Goal: Task Accomplishment & Management: Complete application form

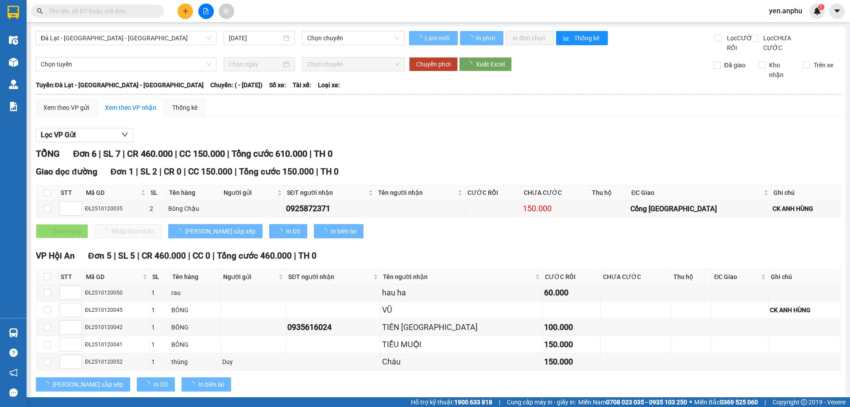
click at [781, 10] on span "yen.anphu" at bounding box center [785, 10] width 47 height 11
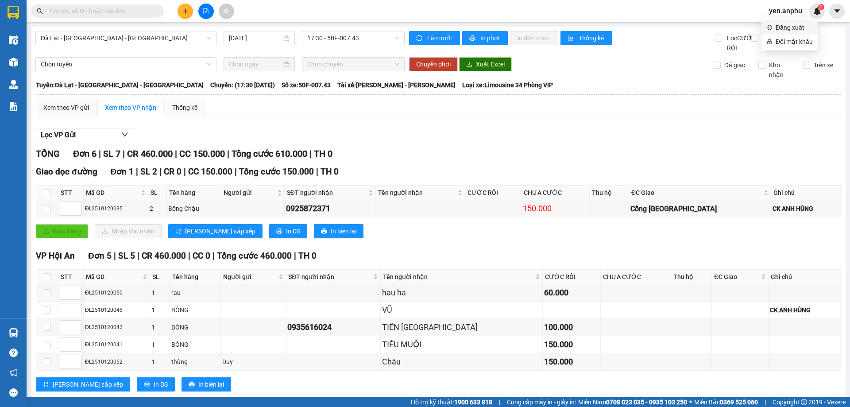
click at [779, 29] on span "Đăng xuất" at bounding box center [794, 28] width 37 height 10
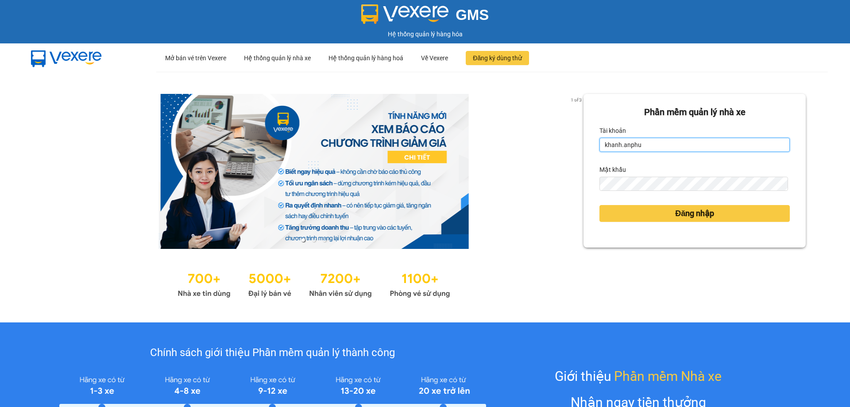
click at [651, 144] on input "khanh.anphu" at bounding box center [695, 145] width 190 height 14
type input "duyen.anphu"
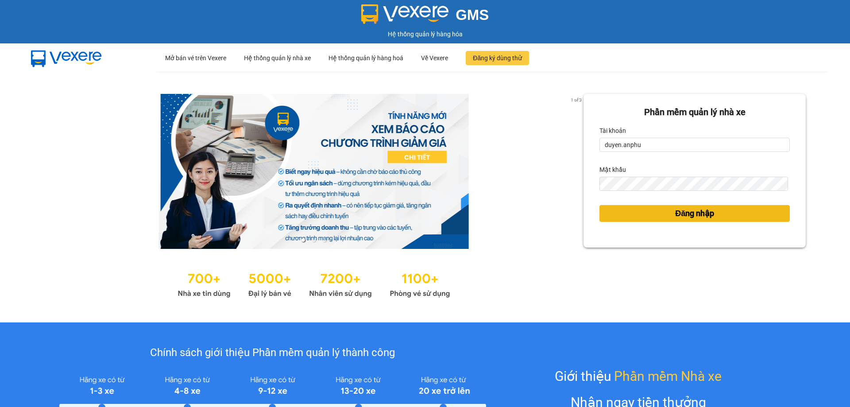
click at [630, 215] on button "Đăng nhập" at bounding box center [695, 213] width 190 height 17
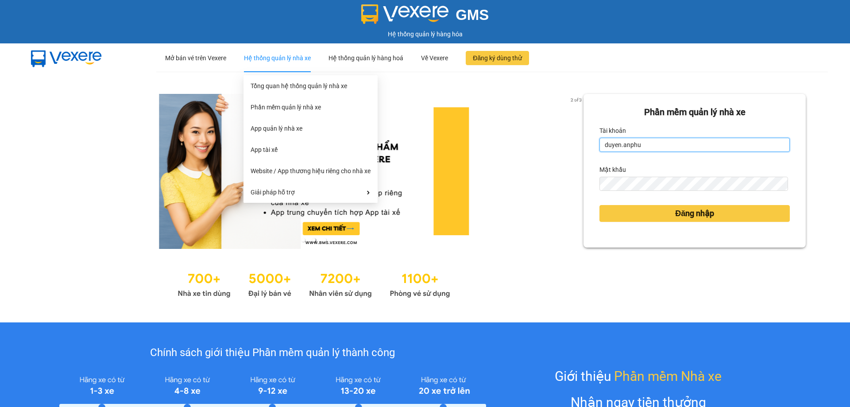
type input "khanh.anphu"
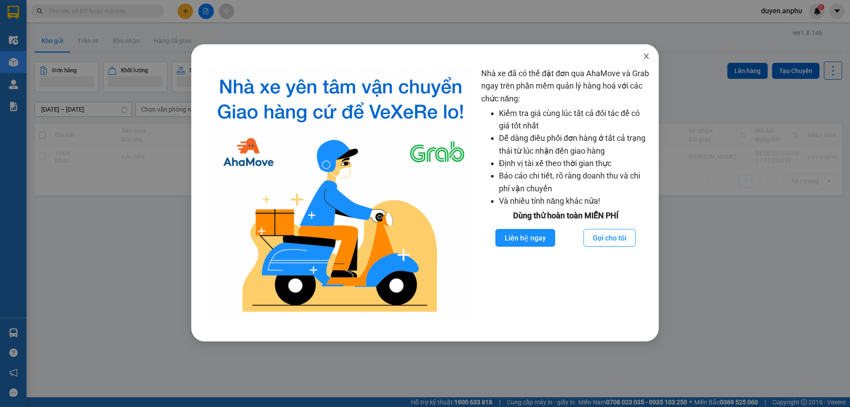
click at [647, 55] on icon "close" at bounding box center [646, 56] width 7 height 7
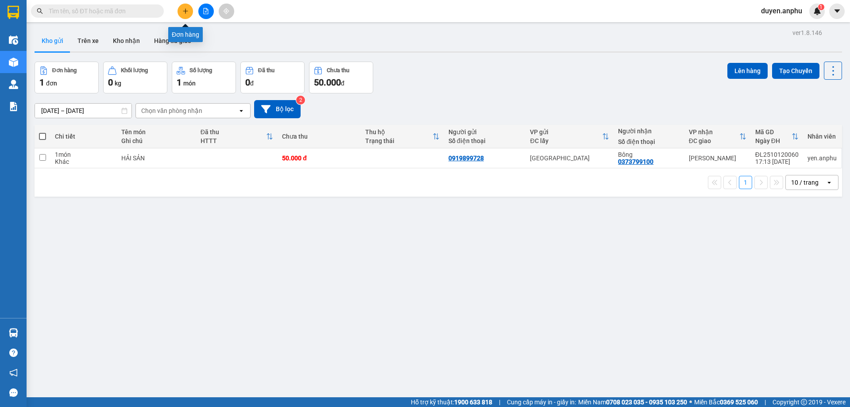
click at [186, 12] on icon "plus" at bounding box center [185, 10] width 0 height 5
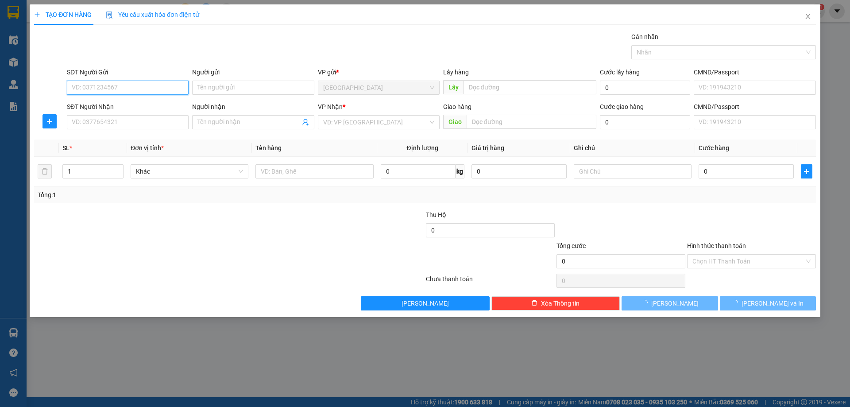
click at [160, 87] on input "SĐT Người Gửi" at bounding box center [128, 88] width 122 height 14
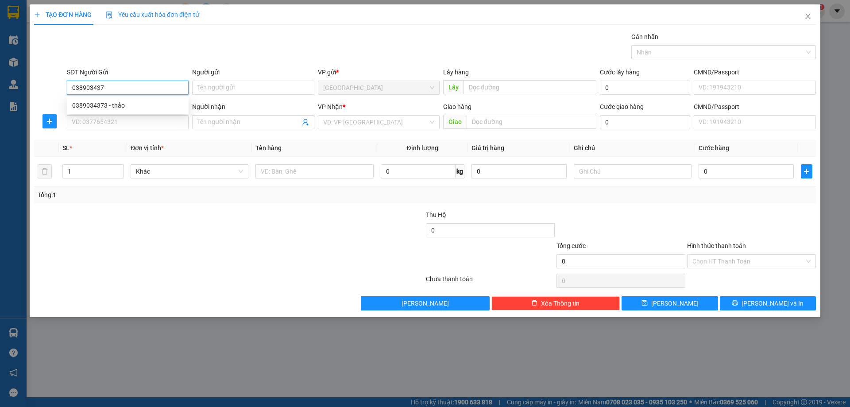
type input "0389034373"
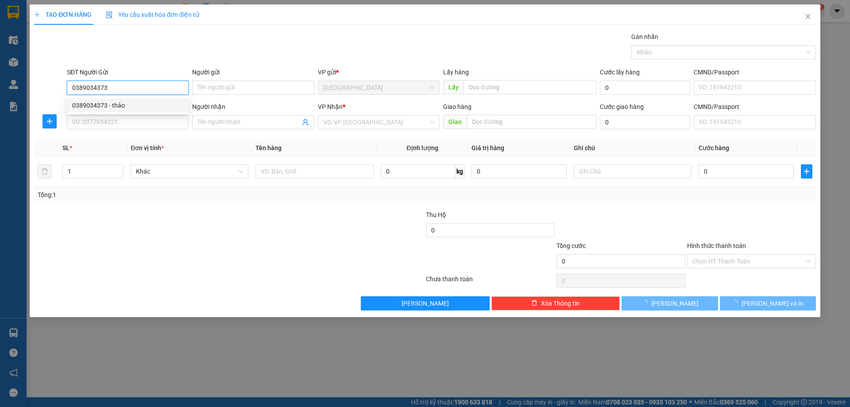
click at [135, 101] on div "0389034373 - thảo" at bounding box center [127, 106] width 111 height 10
type input "thảo"
type input "0836280089"
type input "400.000"
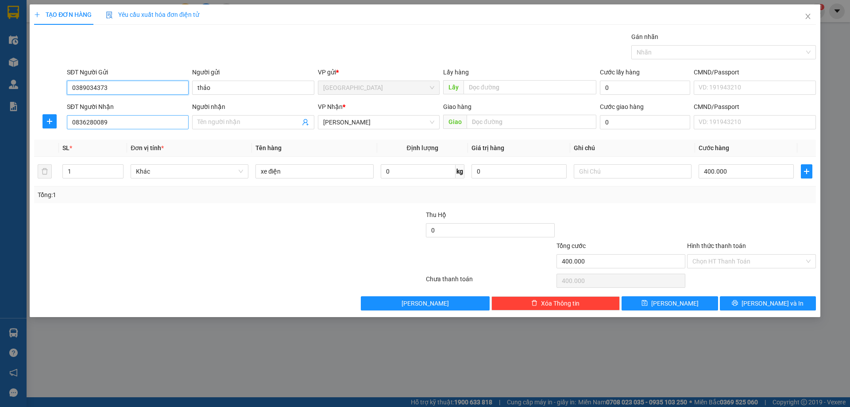
type input "0389034373"
drag, startPoint x: 136, startPoint y: 124, endPoint x: 54, endPoint y: 126, distance: 82.4
click at [54, 126] on div "SĐT Người Nhận 0836280089 Người nhận Tên người nhận VP Nhận * Phan Thiết Giao h…" at bounding box center [425, 117] width 784 height 31
click at [188, 220] on div at bounding box center [163, 225] width 261 height 31
drag, startPoint x: 77, startPoint y: 168, endPoint x: 0, endPoint y: 188, distance: 79.5
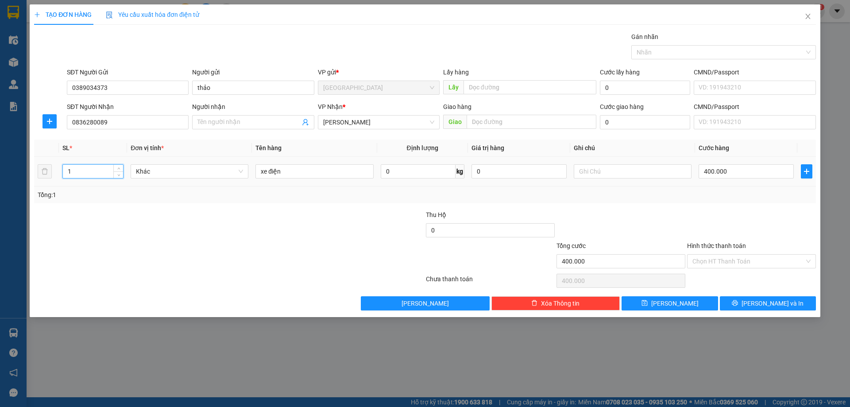
click at [0, 189] on div "TẠO ĐƠN HÀNG Yêu cầu xuất hóa đơn điện tử Transit Pickup Surcharge Ids Transit …" at bounding box center [425, 203] width 850 height 407
type input "2"
drag, startPoint x: 310, startPoint y: 173, endPoint x: 0, endPoint y: 166, distance: 310.5
click at [0, 170] on div "TẠO ĐƠN HÀNG Yêu cầu xuất hóa đơn điện tử Transit Pickup Surcharge Ids Transit …" at bounding box center [425, 203] width 850 height 407
type input "1t + 1b"
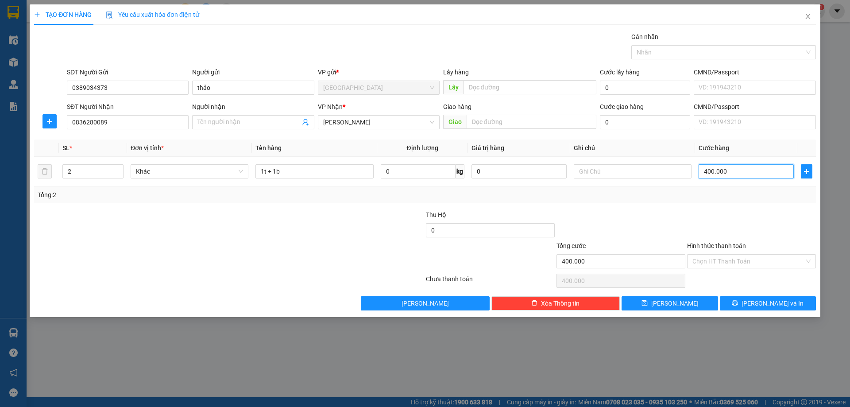
type input "8"
type input "80"
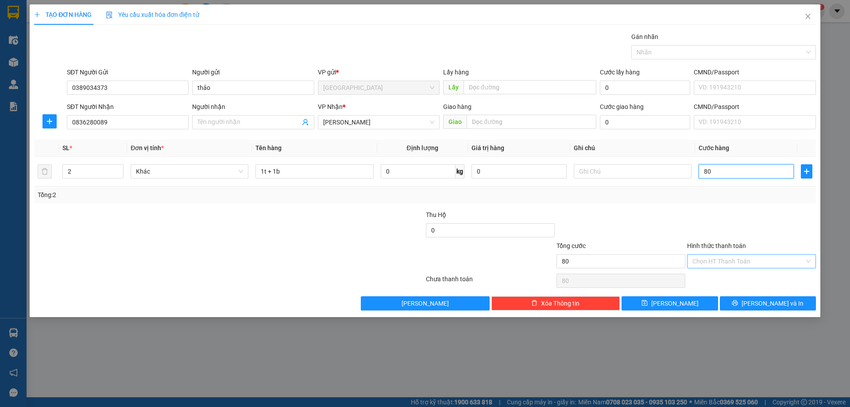
type input "80"
type input "80.000"
click at [732, 262] on input "Hình thức thanh toán" at bounding box center [749, 261] width 112 height 13
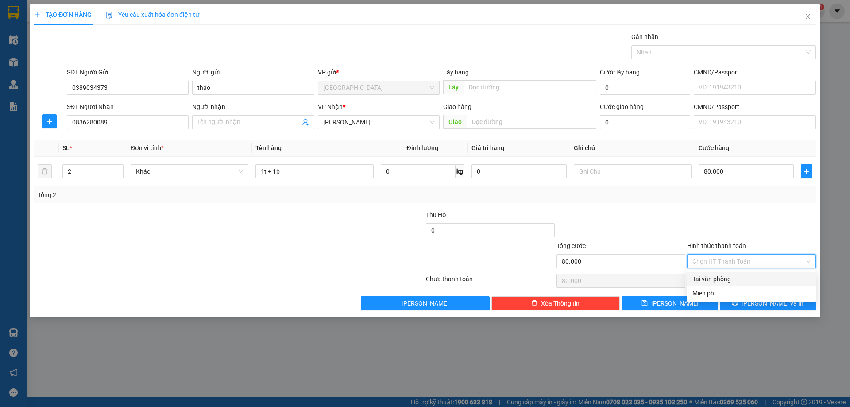
click at [722, 277] on div "Tại văn phòng" at bounding box center [752, 279] width 118 height 10
type input "0"
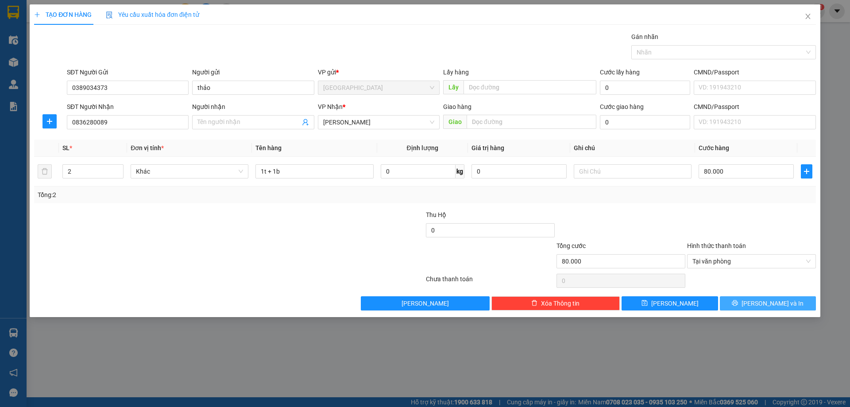
click at [736, 307] on button "[PERSON_NAME] và In" at bounding box center [768, 303] width 96 height 14
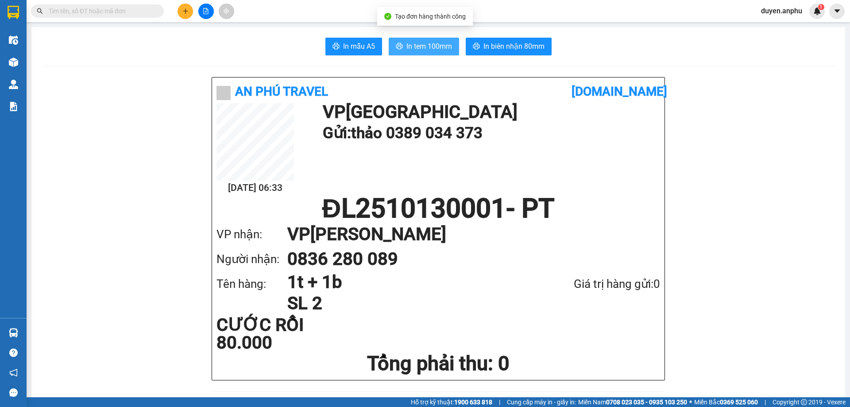
click at [425, 45] on span "In tem 100mm" at bounding box center [429, 46] width 46 height 11
click at [409, 45] on span "In tem 100mm" at bounding box center [429, 46] width 46 height 11
click at [409, 49] on span "In tem 100mm" at bounding box center [429, 46] width 46 height 11
click at [188, 9] on icon "plus" at bounding box center [185, 11] width 6 height 6
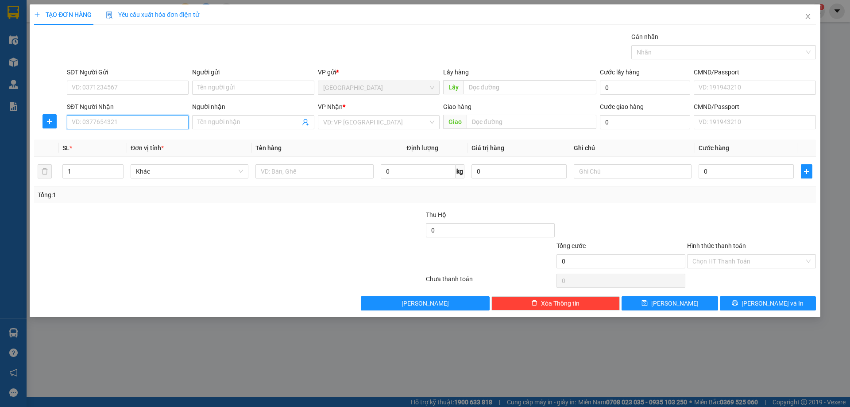
click at [127, 123] on input "SĐT Người Nhận" at bounding box center [128, 122] width 122 height 14
click at [126, 121] on input "SĐT Người Nhận" at bounding box center [128, 122] width 122 height 14
type input "0915467496"
click at [386, 120] on input "search" at bounding box center [375, 122] width 105 height 13
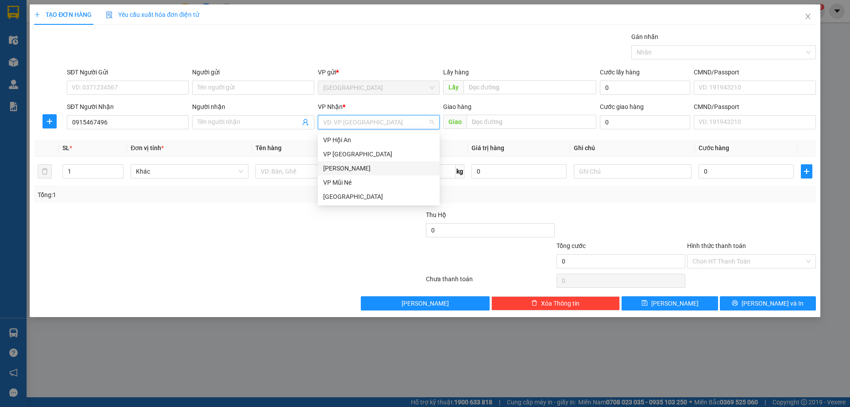
click at [355, 169] on div "[PERSON_NAME]" at bounding box center [378, 168] width 111 height 10
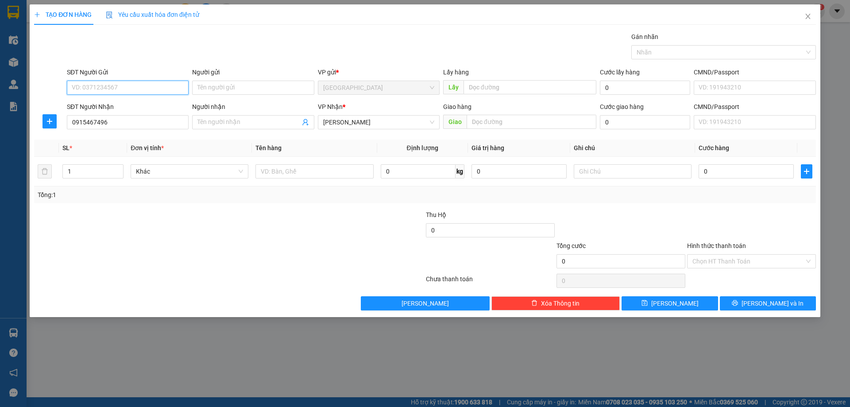
click at [100, 90] on input "SĐT Người Gửi" at bounding box center [128, 88] width 122 height 14
type input "0377832064"
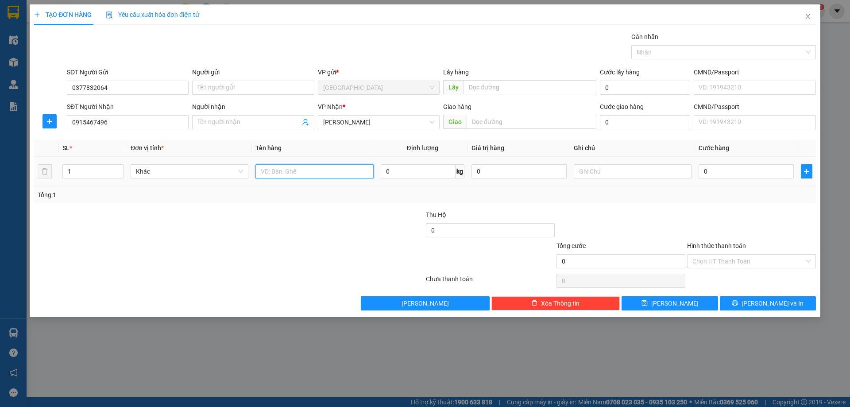
click at [285, 174] on input "text" at bounding box center [314, 171] width 118 height 14
type input "1t bánh"
click at [728, 169] on input "0" at bounding box center [746, 171] width 95 height 14
type input "5"
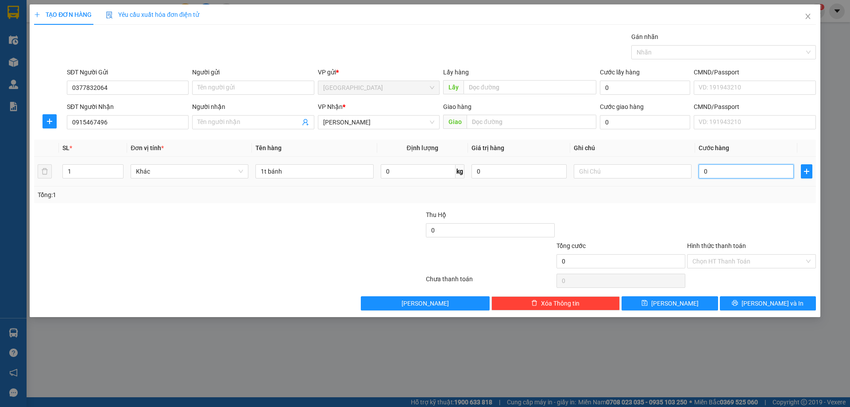
type input "5"
type input "50"
type input "50.000"
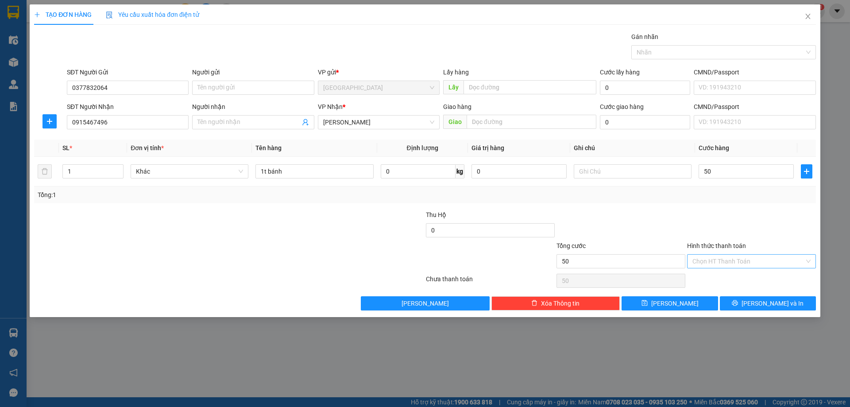
type input "50.000"
click at [716, 263] on input "Hình thức thanh toán" at bounding box center [749, 261] width 112 height 13
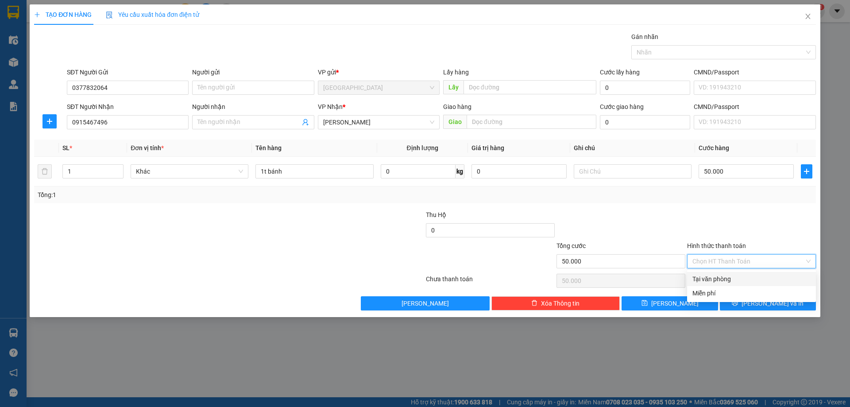
click at [705, 278] on div "Tại văn phòng" at bounding box center [752, 279] width 118 height 10
type input "0"
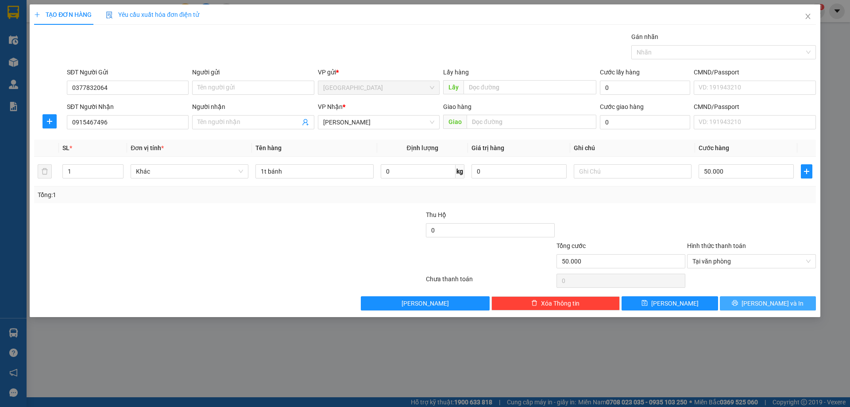
click at [740, 301] on button "[PERSON_NAME] và In" at bounding box center [768, 303] width 96 height 14
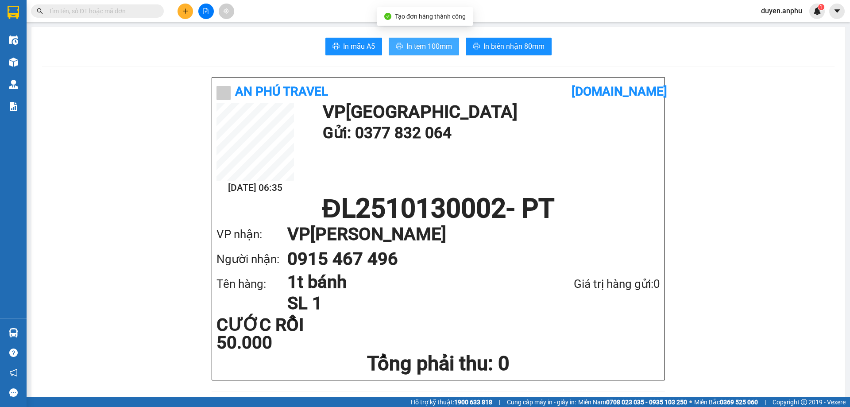
click at [414, 54] on button "In tem 100mm" at bounding box center [424, 47] width 70 height 18
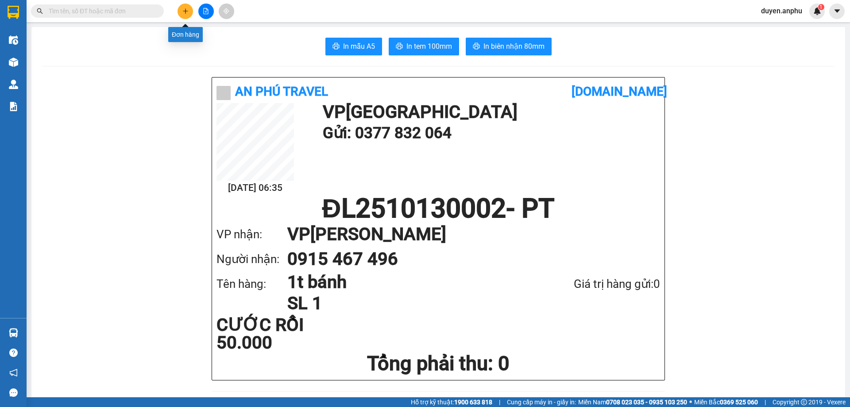
click at [188, 12] on icon "plus" at bounding box center [185, 11] width 6 height 6
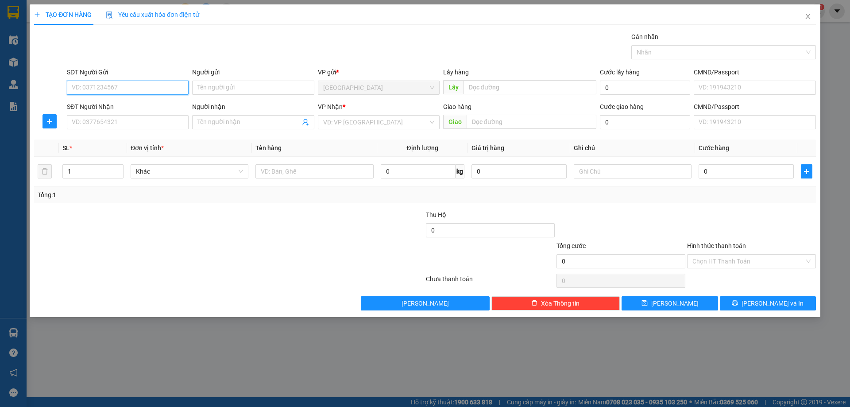
click at [156, 85] on input "SĐT Người Gửi" at bounding box center [128, 88] width 122 height 14
type input "0933246574"
click at [135, 100] on div "0933246574" at bounding box center [128, 105] width 122 height 14
type input "0909026749"
type input "40.000"
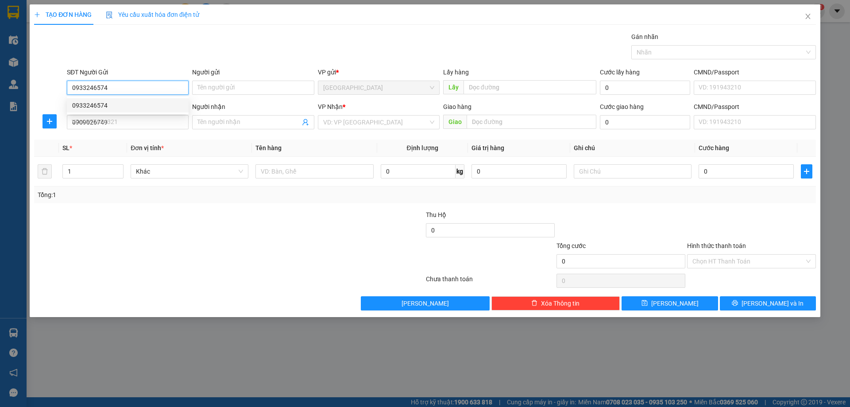
type input "40.000"
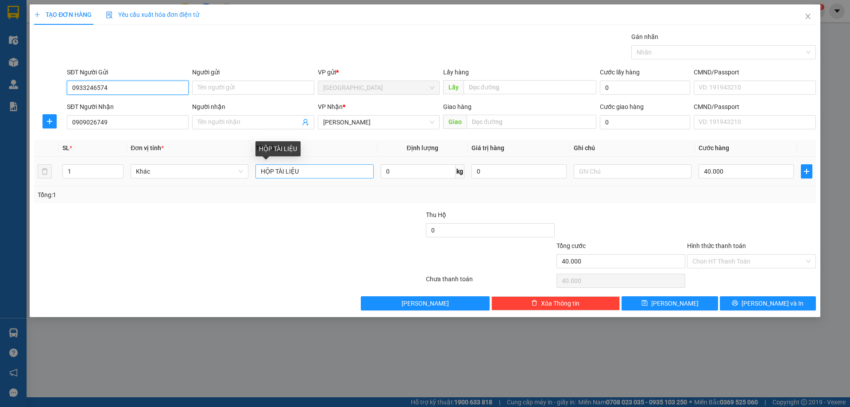
type input "0933246574"
drag, startPoint x: 313, startPoint y: 171, endPoint x: 96, endPoint y: 182, distance: 217.3
click at [96, 182] on tr "1 Khác HỘP TÀI LIỆU 0 kg 0 40.000" at bounding box center [425, 172] width 782 height 30
type input "hso"
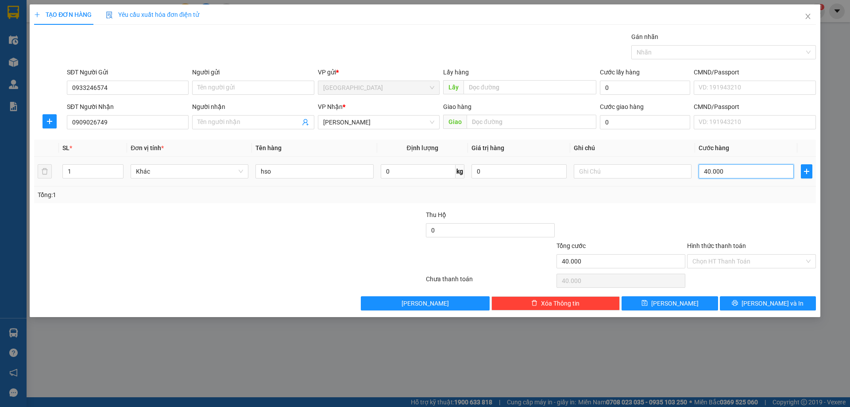
click at [768, 172] on input "40.000" at bounding box center [746, 171] width 95 height 14
type input "3"
type input "30"
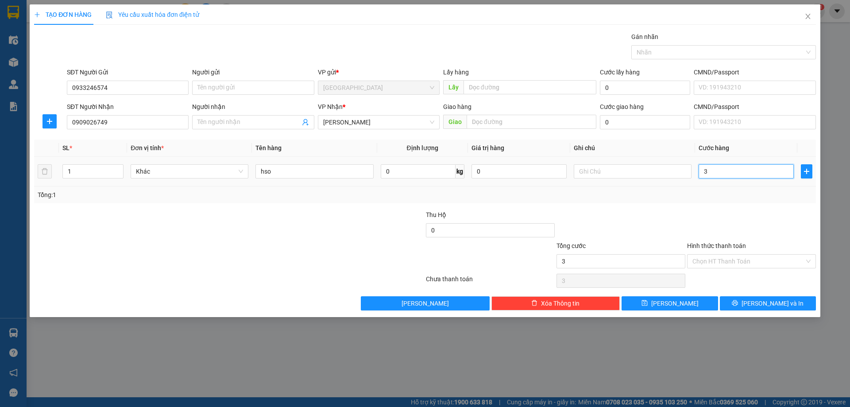
type input "30"
type input "30.000"
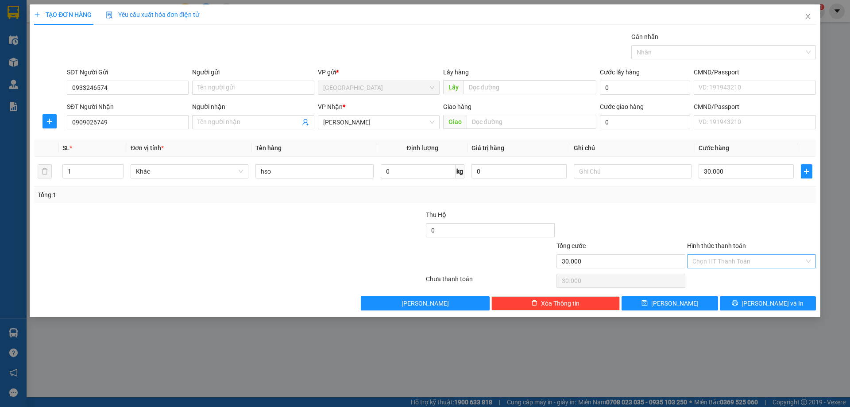
click at [714, 264] on input "Hình thức thanh toán" at bounding box center [749, 261] width 112 height 13
click at [712, 274] on div "Tại văn phòng" at bounding box center [752, 279] width 118 height 10
type input "0"
click at [741, 297] on button "[PERSON_NAME] và In" at bounding box center [768, 303] width 96 height 14
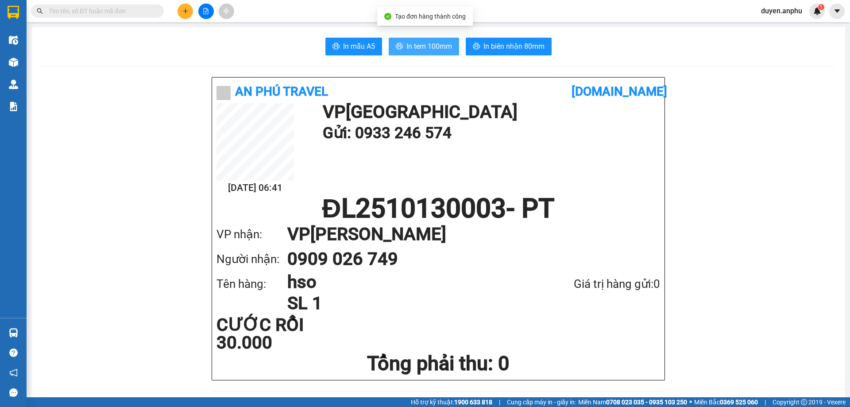
click at [402, 43] on button "In tem 100mm" at bounding box center [424, 47] width 70 height 18
click at [409, 43] on span "In tem 100mm" at bounding box center [429, 46] width 46 height 11
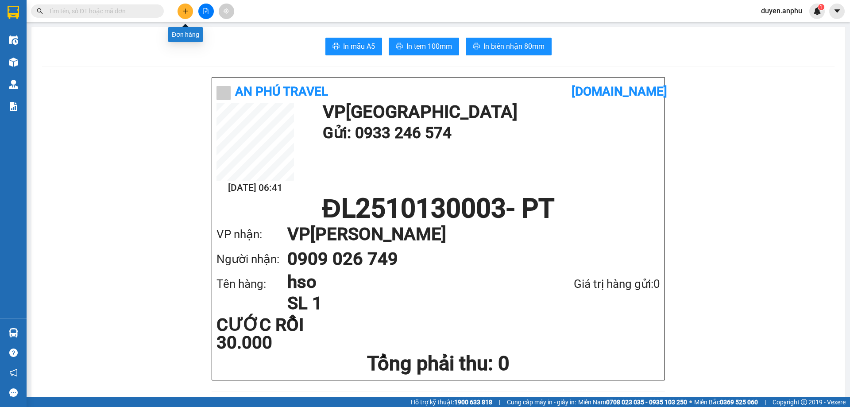
click at [185, 8] on button at bounding box center [185, 11] width 15 height 15
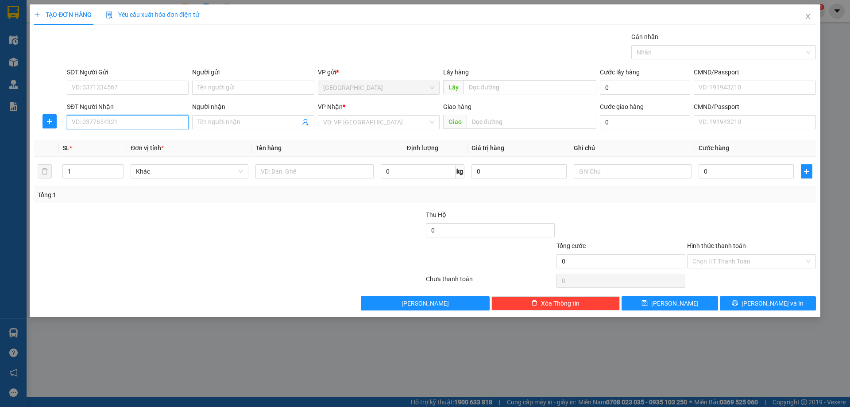
click at [126, 120] on input "SĐT Người Nhận" at bounding box center [128, 122] width 122 height 14
type input "900"
drag, startPoint x: 82, startPoint y: 125, endPoint x: 15, endPoint y: 121, distance: 67.0
click at [24, 124] on div "TẠO ĐƠN HÀNG Yêu cầu xuất hóa đơn điện tử Transit Pickup Surcharge Ids Transit …" at bounding box center [425, 203] width 850 height 407
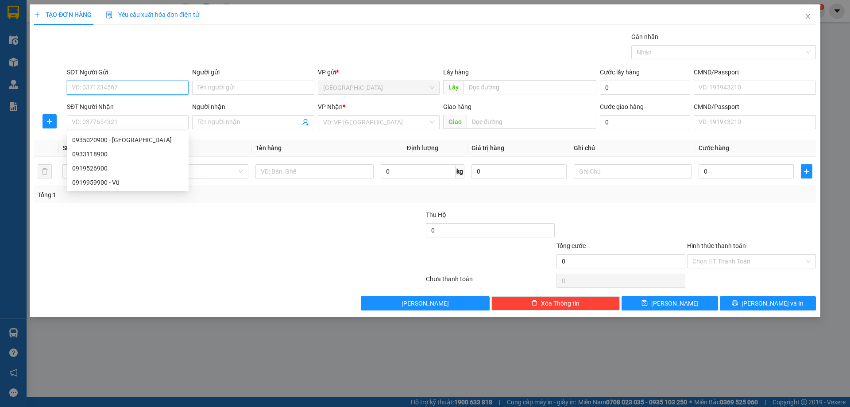
click at [96, 89] on input "SĐT Người Gửi" at bounding box center [128, 88] width 122 height 14
type input "900"
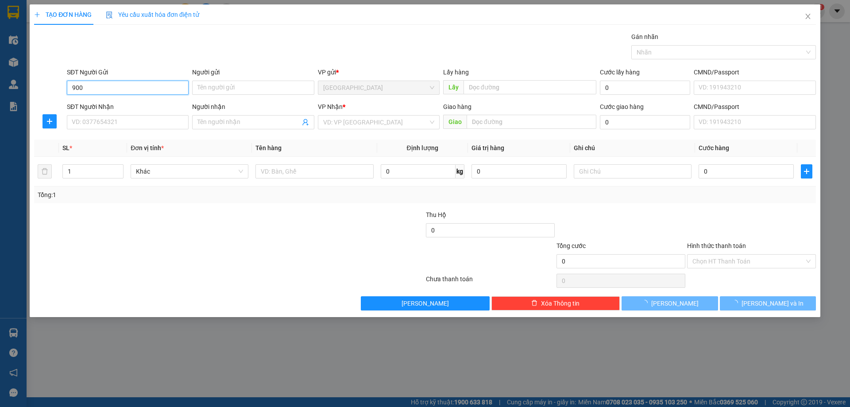
drag, startPoint x: 99, startPoint y: 90, endPoint x: 0, endPoint y: 101, distance: 99.7
click at [0, 101] on div "TẠO ĐƠN HÀNG Yêu cầu xuất hóa đơn điện tử Transit Pickup Surcharge Ids Transit …" at bounding box center [425, 203] width 850 height 407
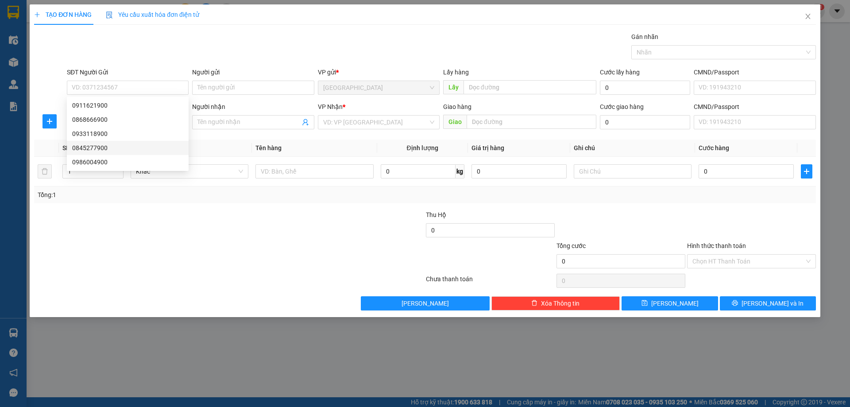
drag, startPoint x: 236, startPoint y: 273, endPoint x: 227, endPoint y: 252, distance: 22.8
click at [232, 260] on div "Transit Pickup Surcharge Ids Transit Deliver Surcharge Ids Transit Deliver Surc…" at bounding box center [425, 171] width 782 height 279
click at [106, 122] on input "SĐT Người Nhận" at bounding box center [128, 122] width 122 height 14
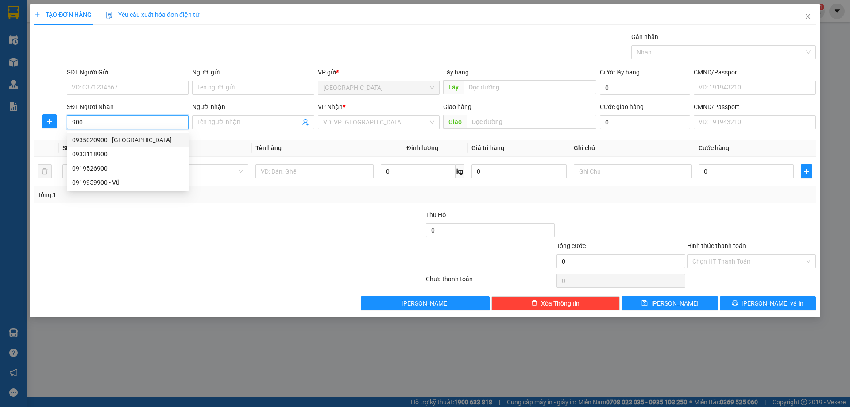
drag, startPoint x: 105, startPoint y: 144, endPoint x: 361, endPoint y: 96, distance: 260.4
click at [361, 96] on body "Kết quả tìm kiếm ( 0 ) Bộ lọc No Data duyen.anphu 1 Điều hành xe Kho hàng mới Q…" at bounding box center [425, 203] width 850 height 407
click at [102, 155] on div "0933118900" at bounding box center [127, 154] width 111 height 10
type input "0933118900"
type input "NDC"
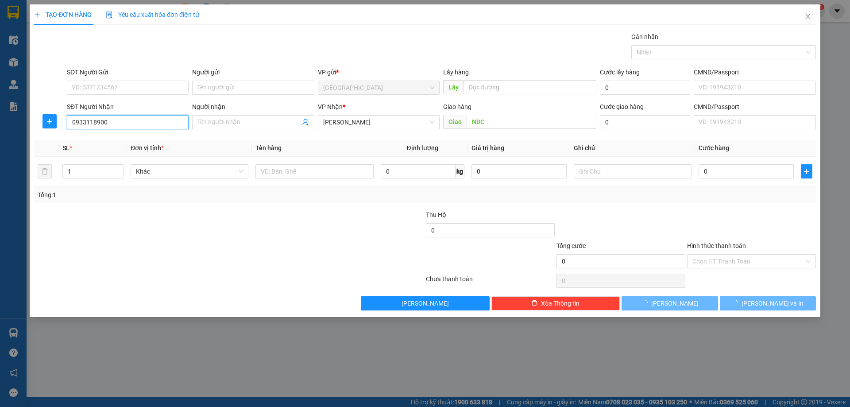
type input "30.000"
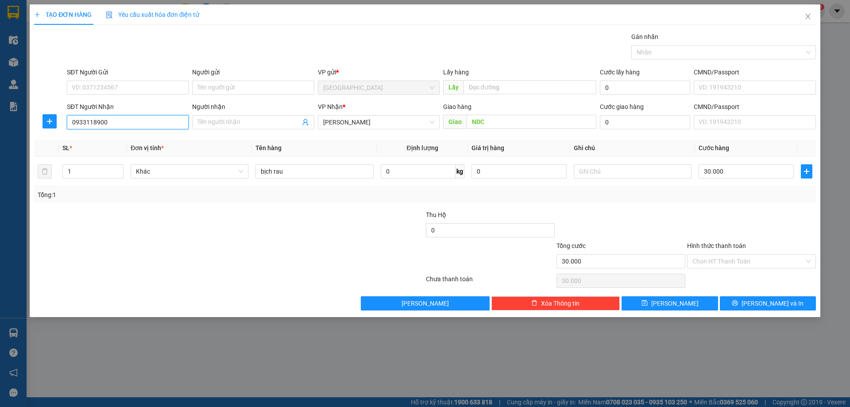
type input "0933118900"
click at [807, 13] on span "Close" at bounding box center [808, 16] width 25 height 25
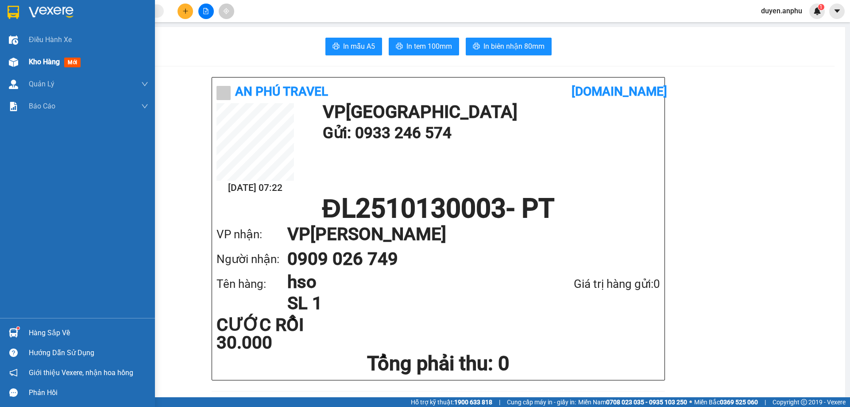
click at [35, 62] on span "Kho hàng" at bounding box center [44, 62] width 31 height 8
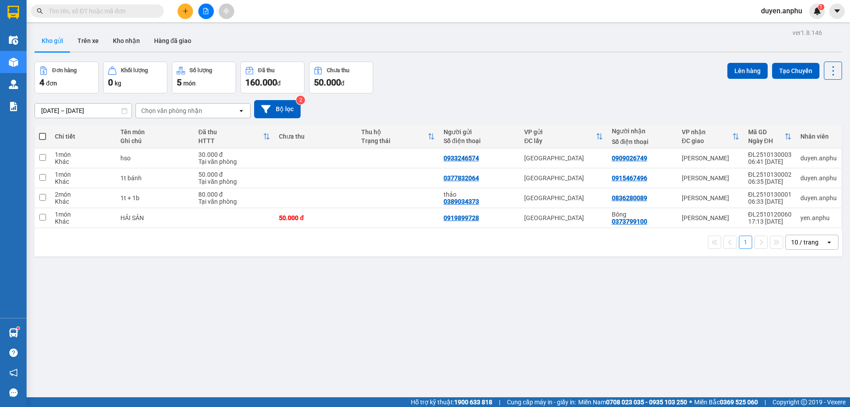
click at [805, 243] on div "10 / trang" at bounding box center [804, 242] width 27 height 9
click at [805, 340] on span "100 / trang" at bounding box center [802, 340] width 32 height 9
click at [42, 138] on span at bounding box center [42, 136] width 7 height 7
click at [43, 132] on input "checkbox" at bounding box center [43, 132] width 0 height 0
checkbox input "true"
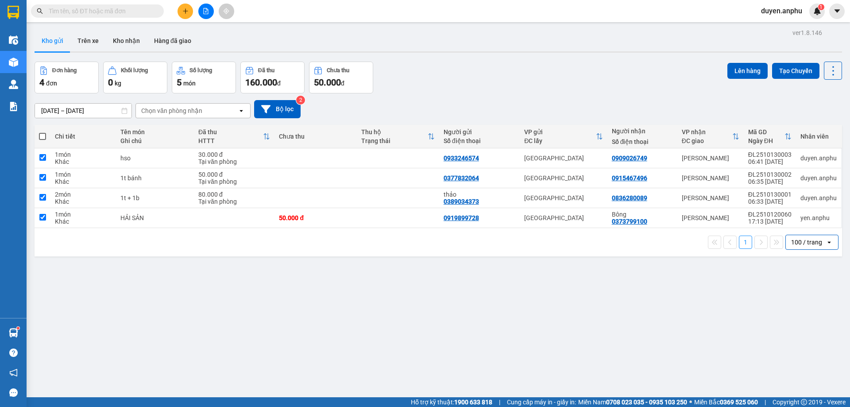
checkbox input "true"
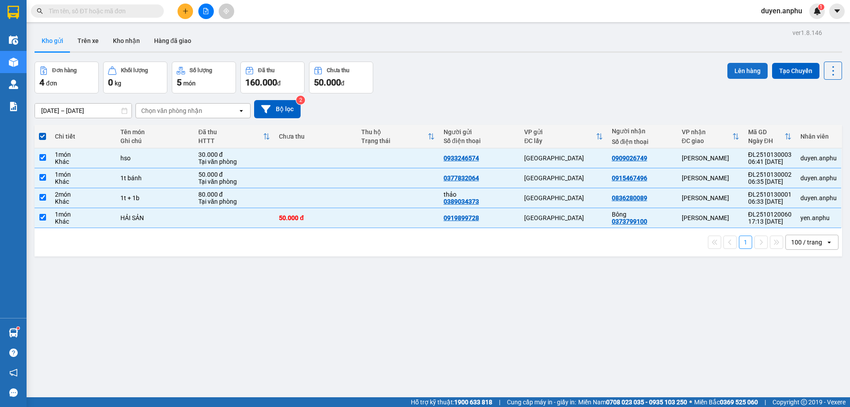
click at [732, 70] on button "Lên hàng" at bounding box center [748, 71] width 40 height 16
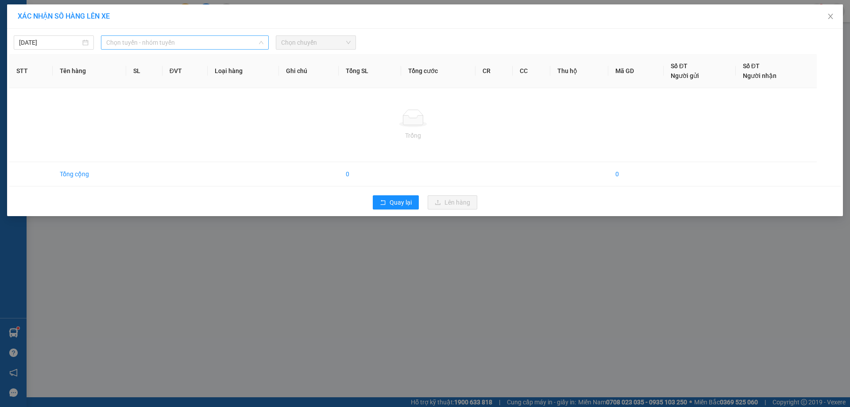
click at [182, 41] on span "Chọn tuyến - nhóm tuyến" at bounding box center [184, 42] width 157 height 13
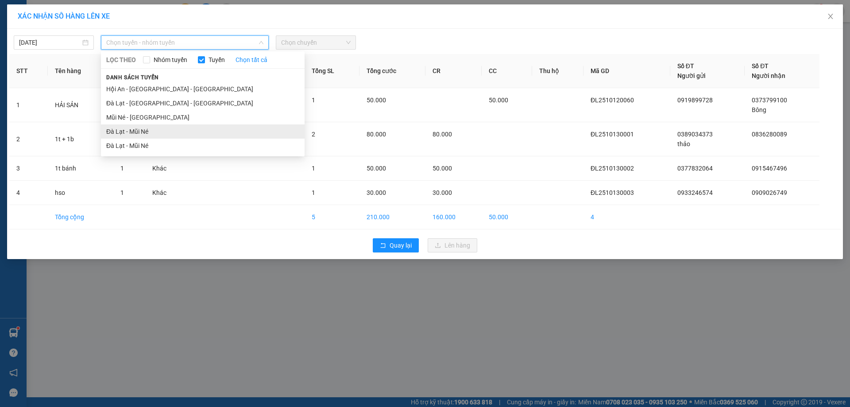
click at [151, 130] on li "Đà Lạt - Mũi Né" at bounding box center [203, 131] width 204 height 14
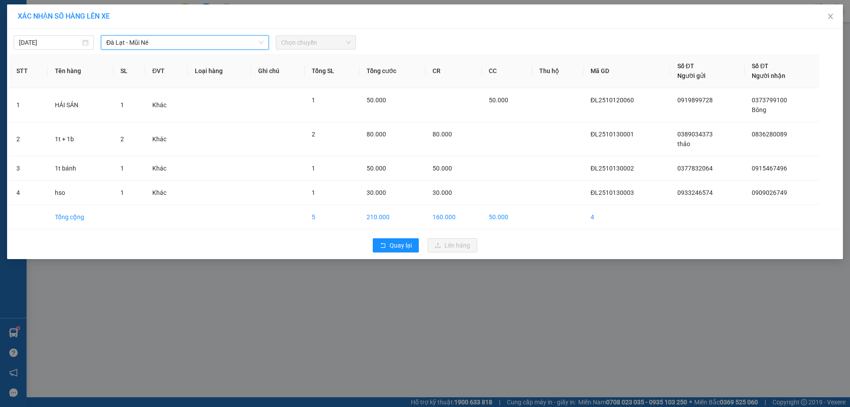
click at [340, 41] on span "Chọn chuyến" at bounding box center [316, 42] width 70 height 13
click at [313, 46] on span "Chọn chuyến" at bounding box center [316, 42] width 70 height 13
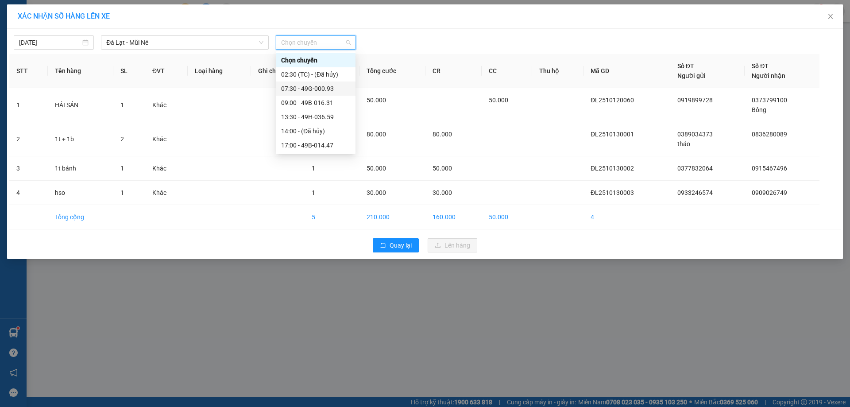
click at [299, 88] on div "07:30 - 49G-000.93" at bounding box center [315, 89] width 69 height 10
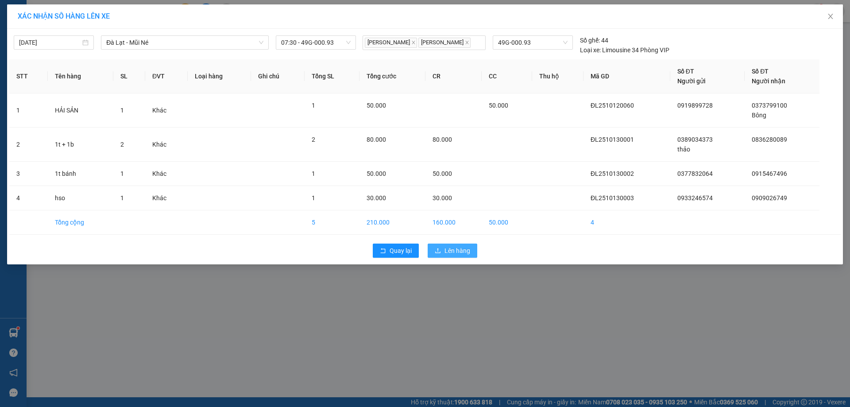
click at [447, 251] on span "Lên hàng" at bounding box center [458, 251] width 26 height 10
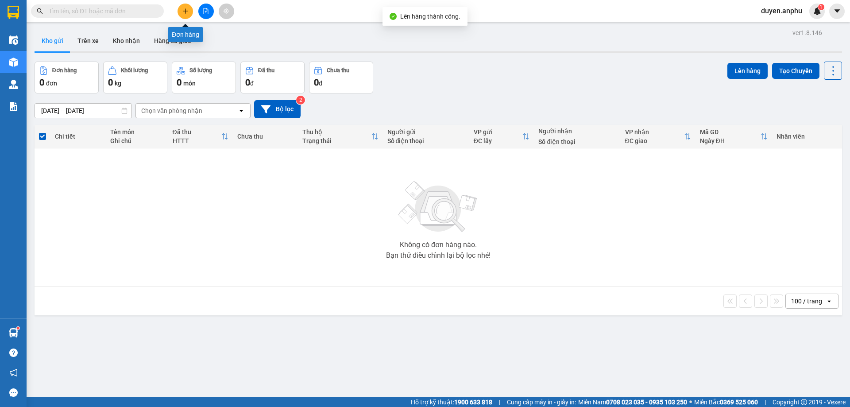
click at [188, 9] on icon "plus" at bounding box center [185, 11] width 6 height 6
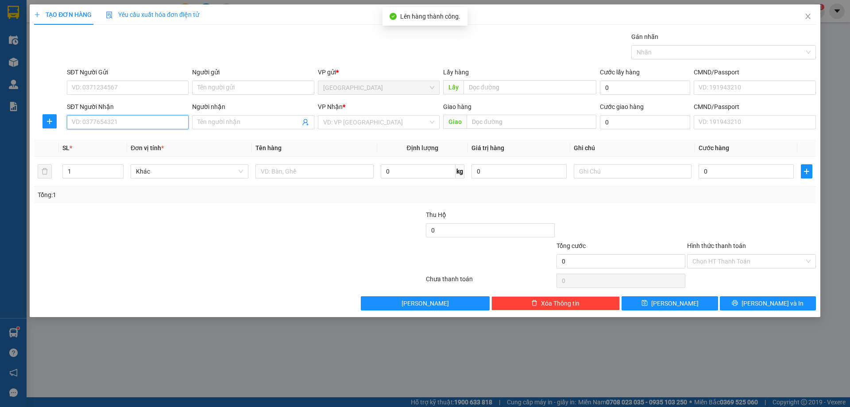
click at [156, 119] on input "SĐT Người Nhận" at bounding box center [128, 122] width 122 height 14
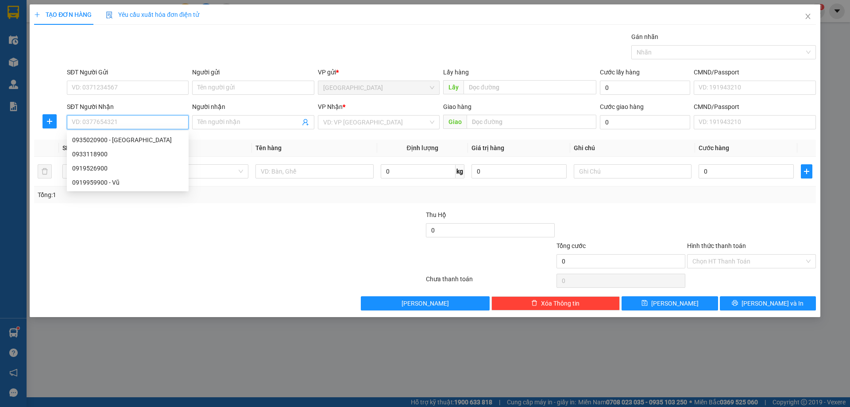
type input "3"
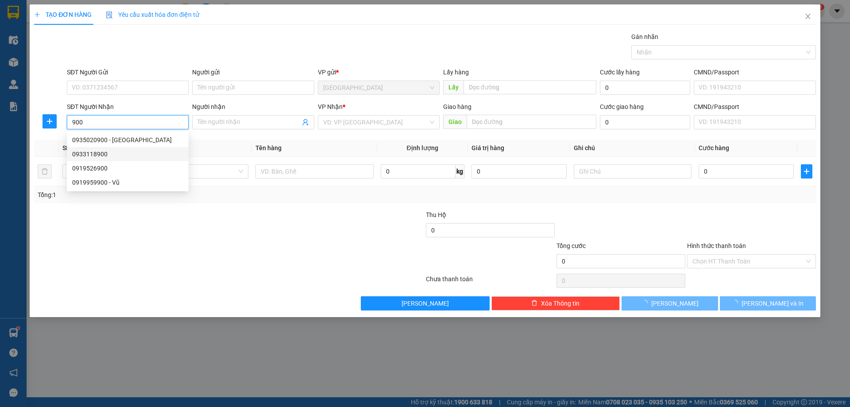
click at [97, 155] on div "0933118900" at bounding box center [127, 154] width 111 height 10
type input "0933118900"
type input "NDC"
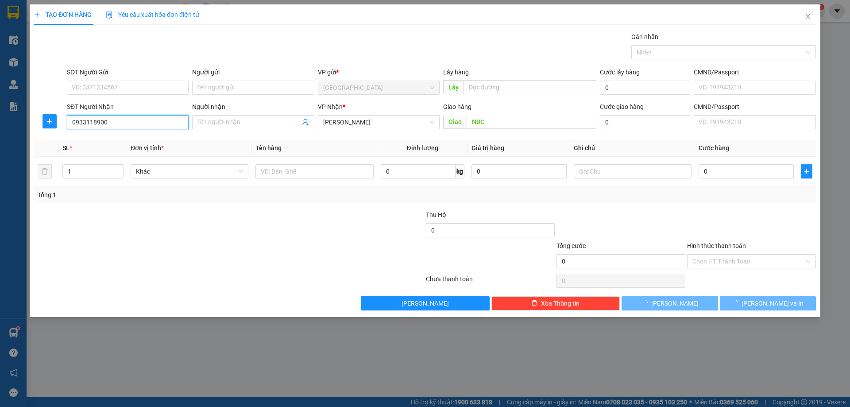
type input "30.000"
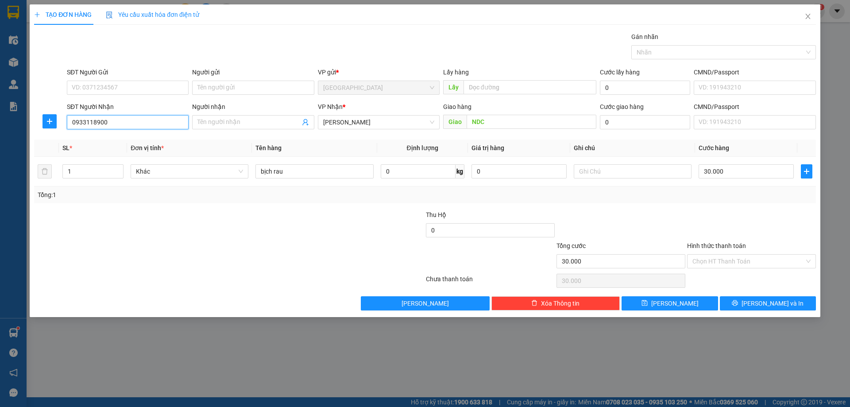
click at [110, 125] on input "0933118900" at bounding box center [128, 122] width 122 height 14
click at [99, 142] on div "0933118900" at bounding box center [127, 140] width 111 height 10
type input "0933118900"
click at [470, 123] on input "NDC" at bounding box center [532, 122] width 130 height 14
type input "173 NĐC"
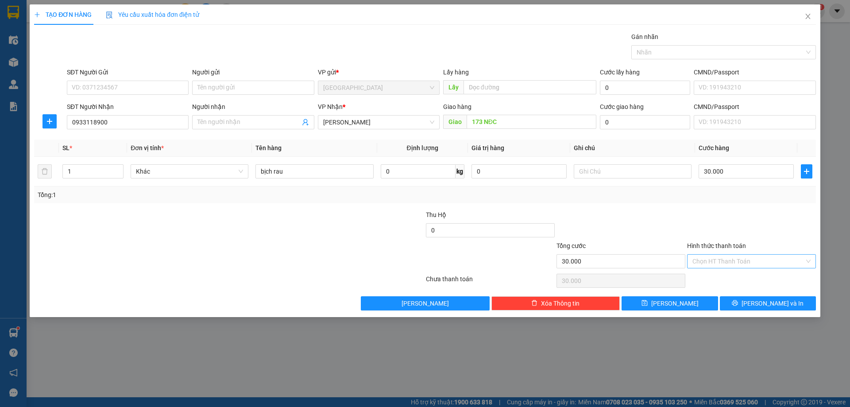
click at [730, 257] on input "Hình thức thanh toán" at bounding box center [749, 261] width 112 height 13
click at [716, 275] on div "Tại văn phòng" at bounding box center [752, 279] width 118 height 10
type input "0"
click at [677, 302] on span "Lưu" at bounding box center [674, 303] width 47 height 10
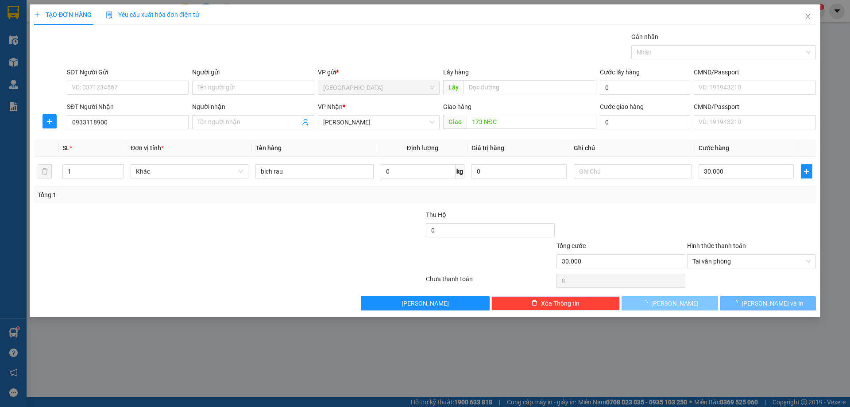
type input "0"
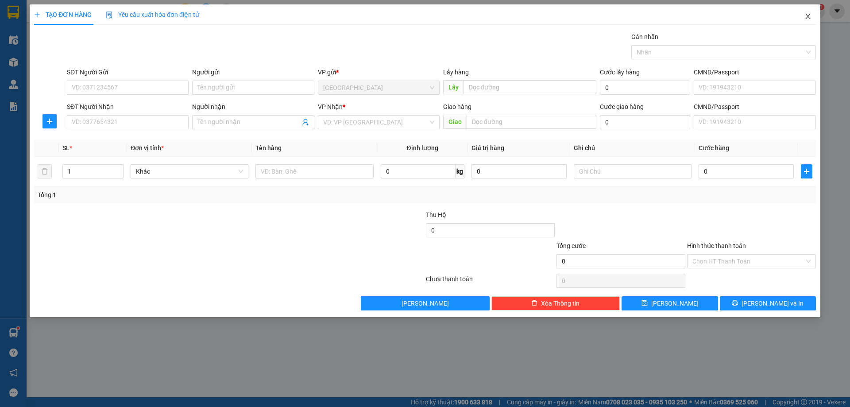
click at [806, 14] on icon "close" at bounding box center [808, 16] width 7 height 7
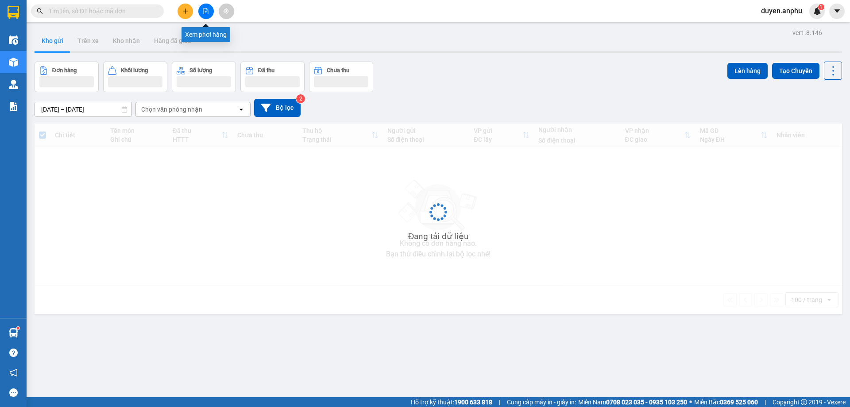
click at [205, 13] on icon "file-add" at bounding box center [206, 11] width 6 height 6
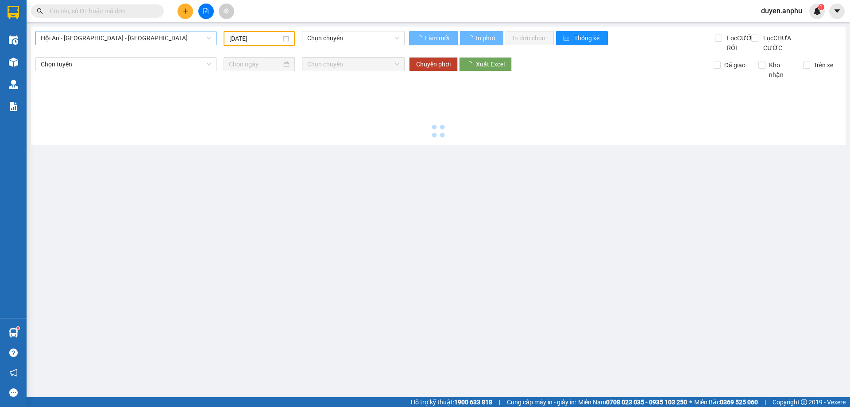
type input "[DATE]"
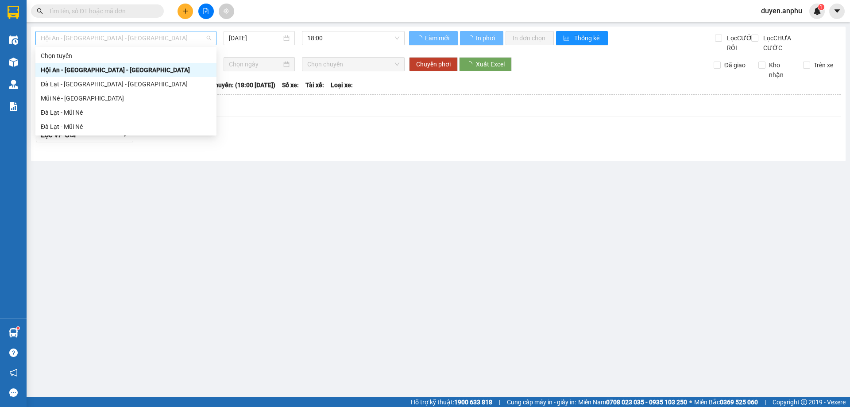
click at [93, 38] on span "Hội An - Nha Trang - Đà Lạt" at bounding box center [126, 37] width 170 height 13
click at [97, 115] on div "Đà Lạt - Mũi Né" at bounding box center [126, 113] width 170 height 10
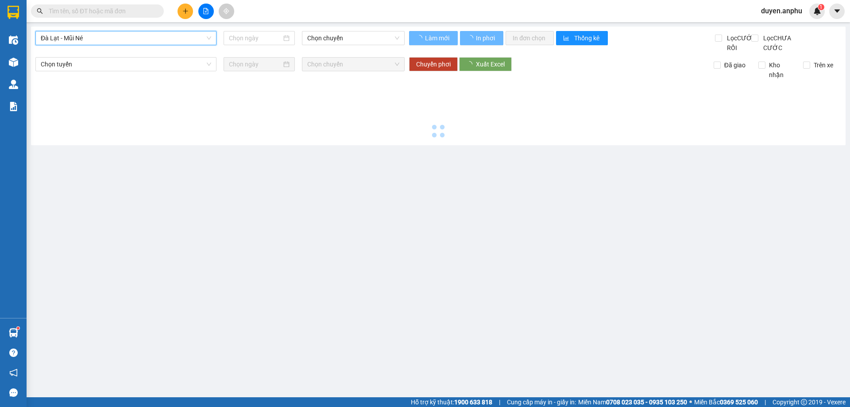
type input "[DATE]"
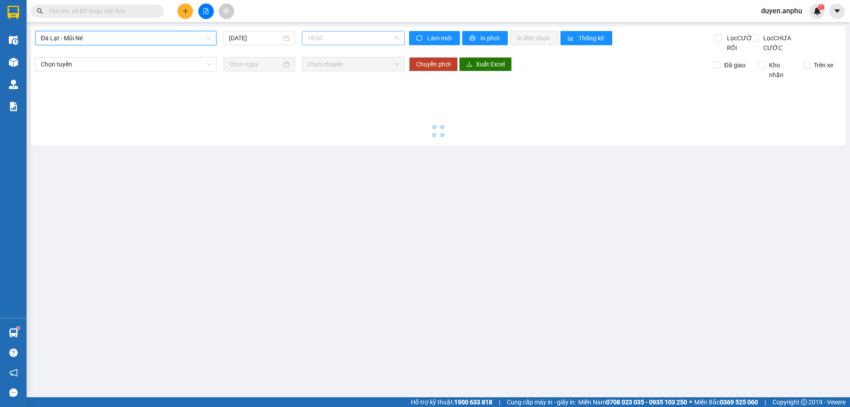
click at [313, 40] on span "18:00" at bounding box center [353, 37] width 92 height 13
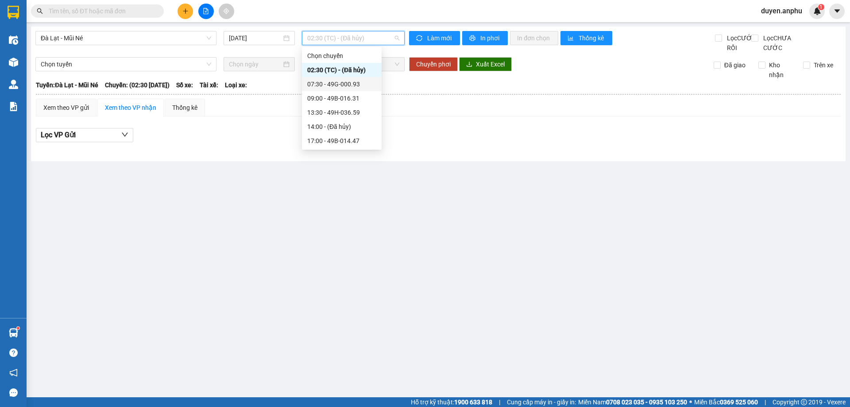
click at [321, 84] on div "07:30 - 49G-000.93" at bounding box center [341, 84] width 69 height 10
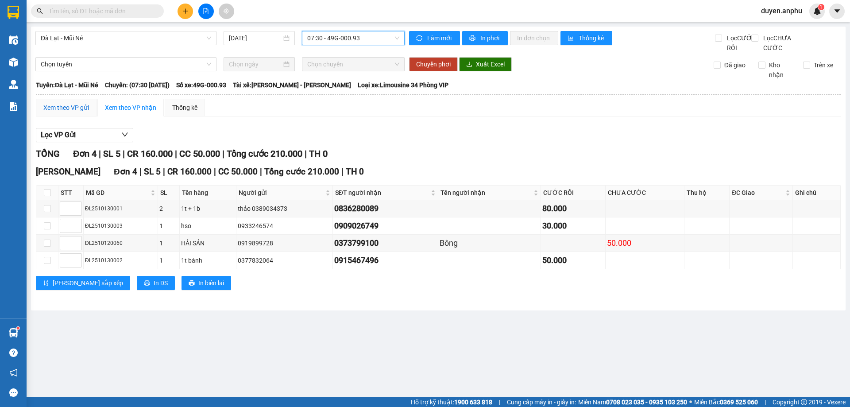
click at [76, 112] on div "Xem theo VP gửi" at bounding box center [66, 108] width 46 height 10
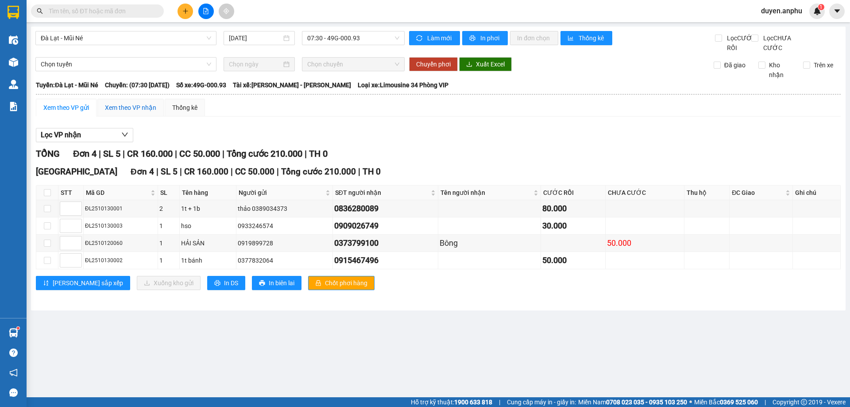
click at [150, 112] on div "Xem theo VP nhận" at bounding box center [130, 108] width 51 height 10
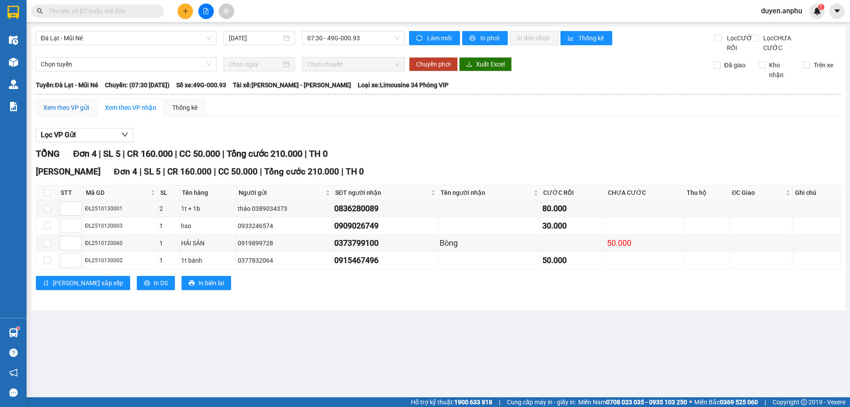
click at [72, 112] on div "Xem theo VP gửi" at bounding box center [66, 108] width 46 height 10
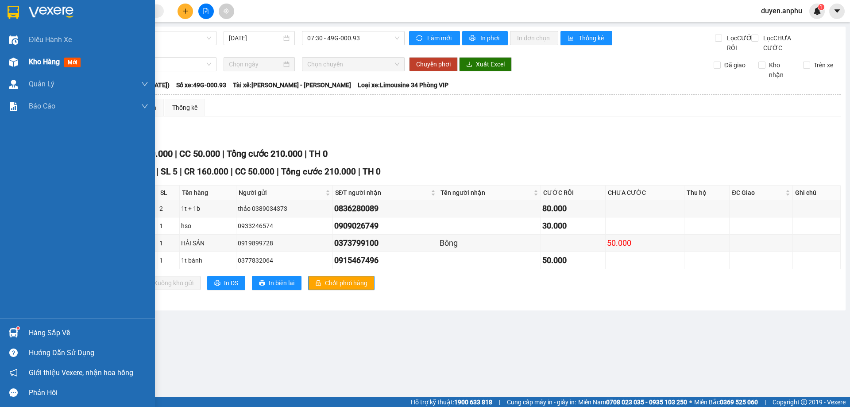
click at [28, 62] on div "Kho hàng mới" at bounding box center [77, 62] width 155 height 22
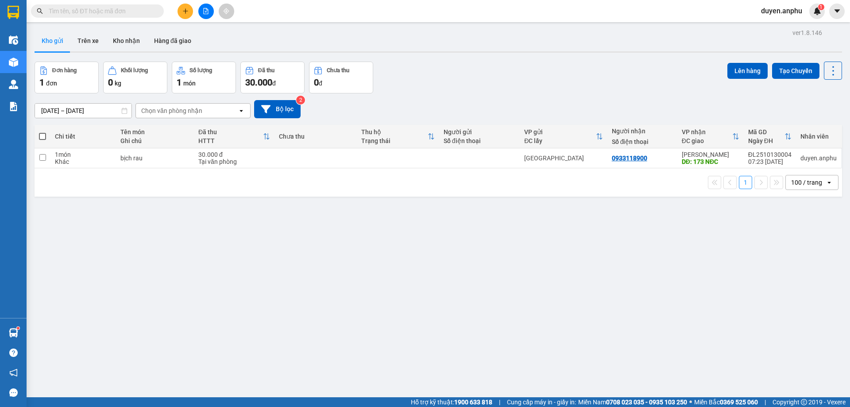
click at [43, 139] on span at bounding box center [42, 136] width 7 height 7
click at [43, 132] on input "checkbox" at bounding box center [43, 132] width 0 height 0
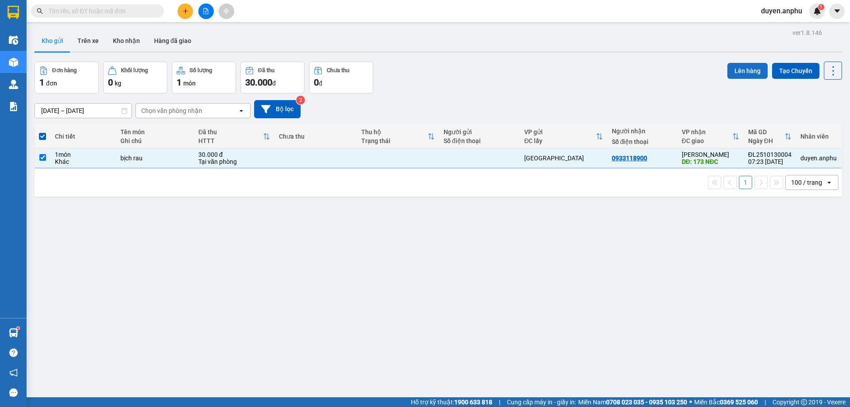
click at [741, 73] on button "Lên hàng" at bounding box center [748, 71] width 40 height 16
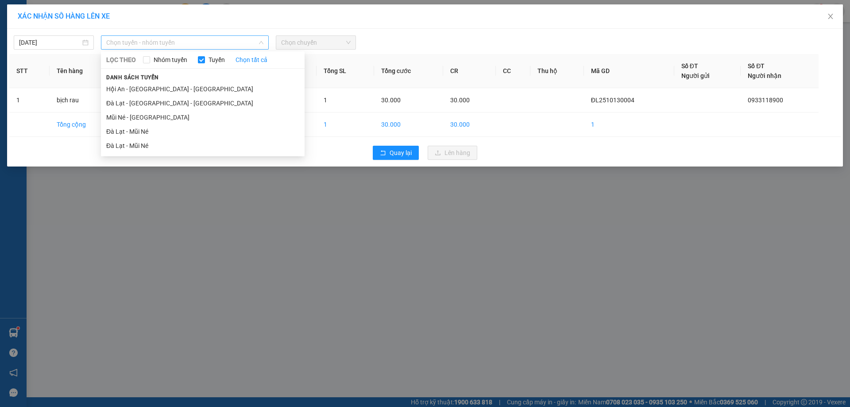
drag, startPoint x: 214, startPoint y: 40, endPoint x: 172, endPoint y: 105, distance: 77.3
click at [213, 40] on span "Chọn tuyến - nhóm tuyến" at bounding box center [184, 42] width 157 height 13
click at [154, 132] on li "Đà Lạt - Mũi Né" at bounding box center [203, 131] width 204 height 14
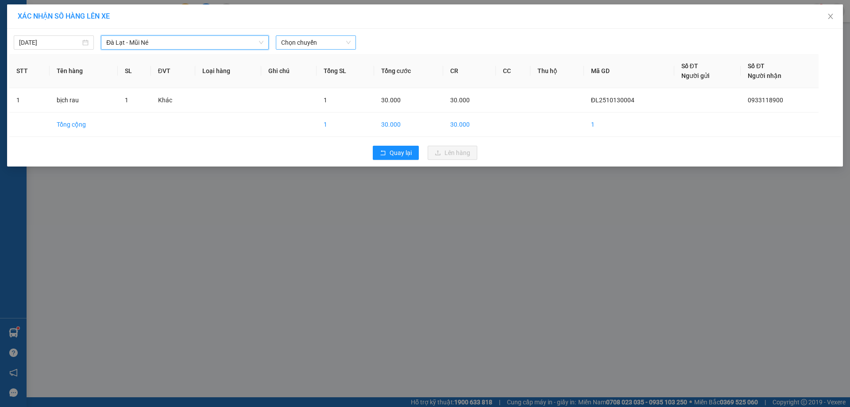
click at [312, 42] on span "Chọn chuyến" at bounding box center [316, 42] width 70 height 13
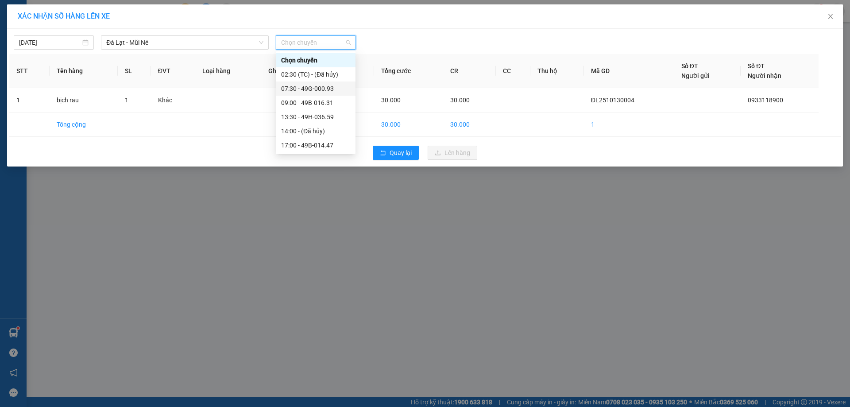
click at [304, 89] on div "07:30 - 49G-000.93" at bounding box center [315, 89] width 69 height 10
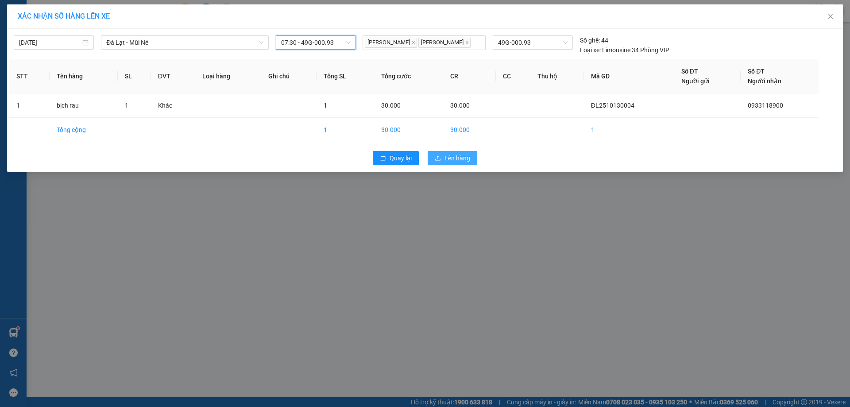
click at [440, 152] on button "Lên hàng" at bounding box center [453, 158] width 50 height 14
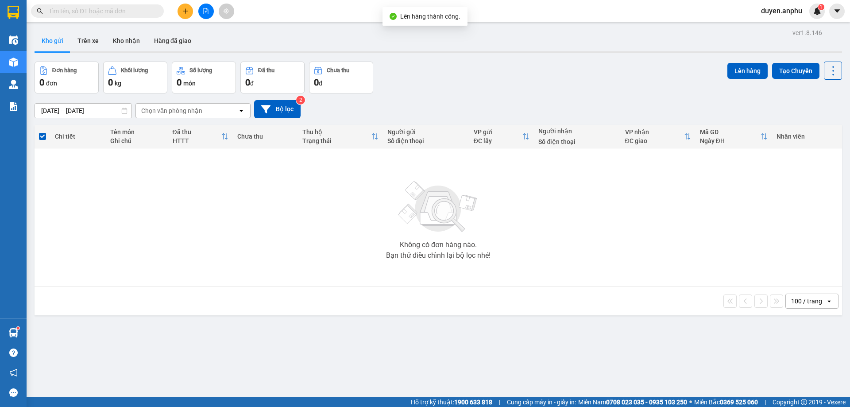
click at [205, 12] on icon "file-add" at bounding box center [206, 11] width 6 height 6
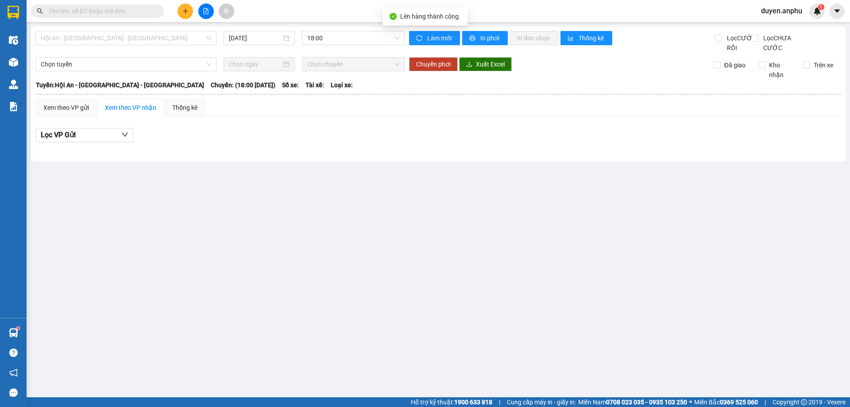
drag, startPoint x: 131, startPoint y: 39, endPoint x: 100, endPoint y: 109, distance: 76.9
click at [129, 43] on span "Hội An - Nha Trang - Đà Lạt" at bounding box center [126, 37] width 170 height 13
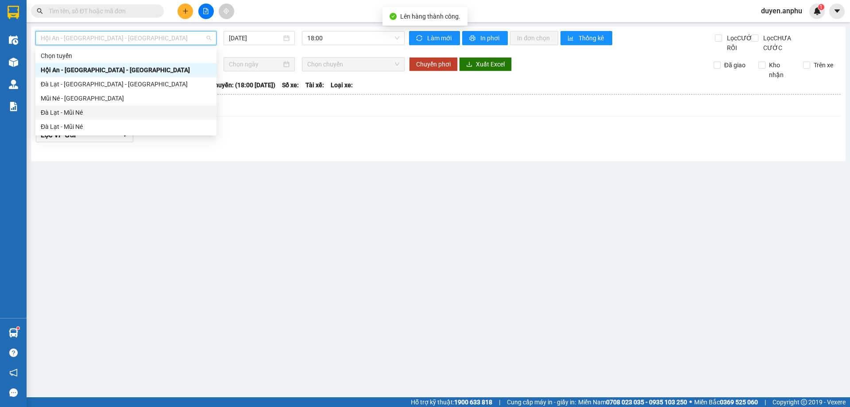
click at [100, 114] on div "Đà Lạt - Mũi Né" at bounding box center [126, 113] width 170 height 10
type input "[DATE]"
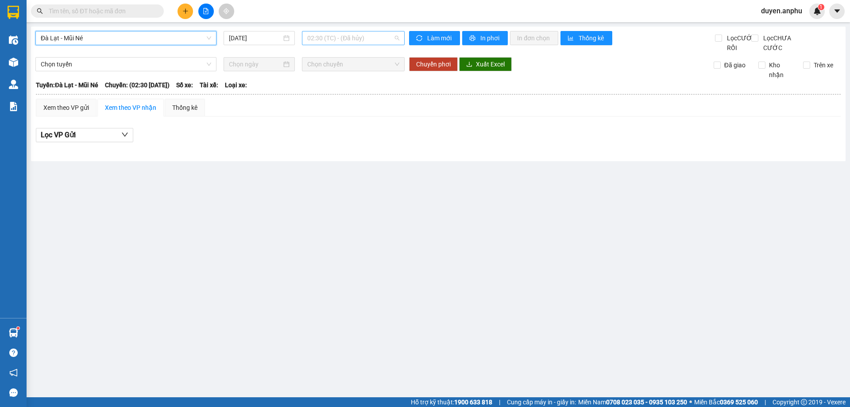
click at [342, 41] on span "02:30 (TC) - (Đã hủy)" at bounding box center [353, 37] width 92 height 13
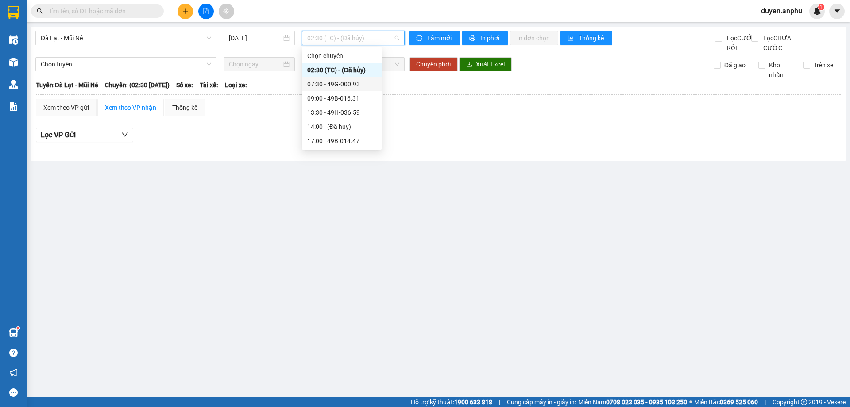
click at [326, 81] on div "07:30 - 49G-000.93" at bounding box center [341, 84] width 69 height 10
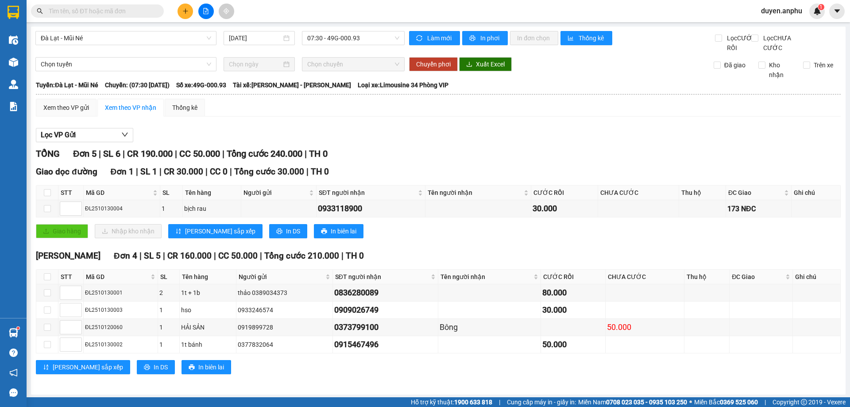
click at [120, 116] on div "Xem theo VP nhận" at bounding box center [130, 108] width 66 height 18
click at [139, 112] on div "Xem theo VP nhận" at bounding box center [130, 108] width 51 height 10
click at [286, 236] on span "In DS" at bounding box center [293, 231] width 14 height 10
click at [130, 12] on input "text" at bounding box center [101, 11] width 105 height 10
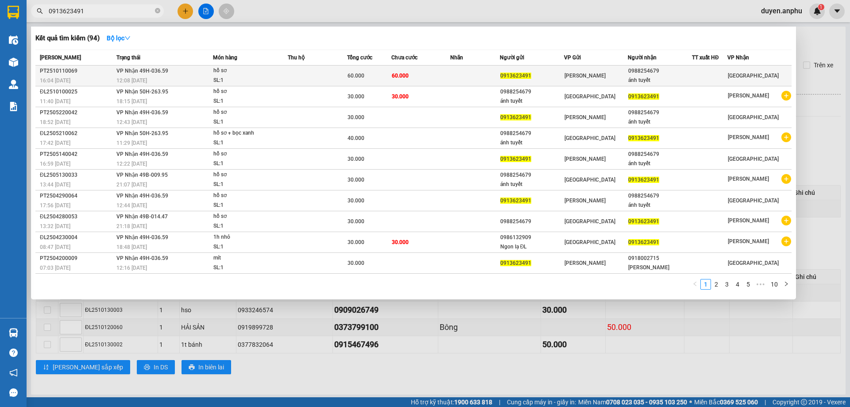
type input "0913623491"
click at [150, 75] on td "VP Nhận 49H-036.59 12:08 [DATE]" at bounding box center [163, 76] width 99 height 21
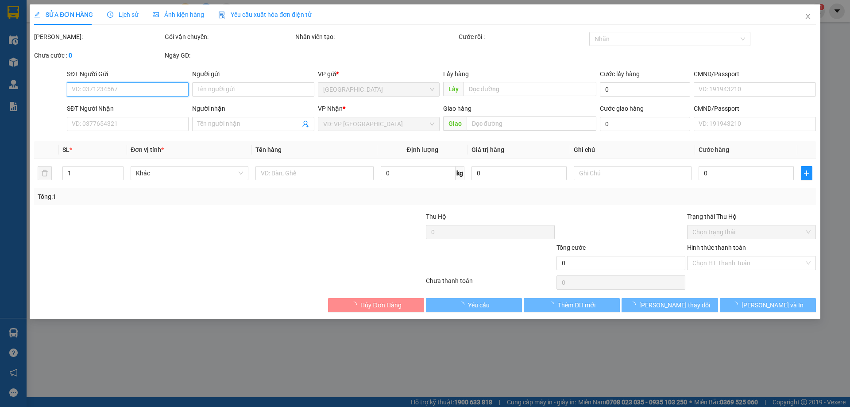
type input "0913623491"
type input "0988254679"
type input "ánh tuyết"
type input "60.000"
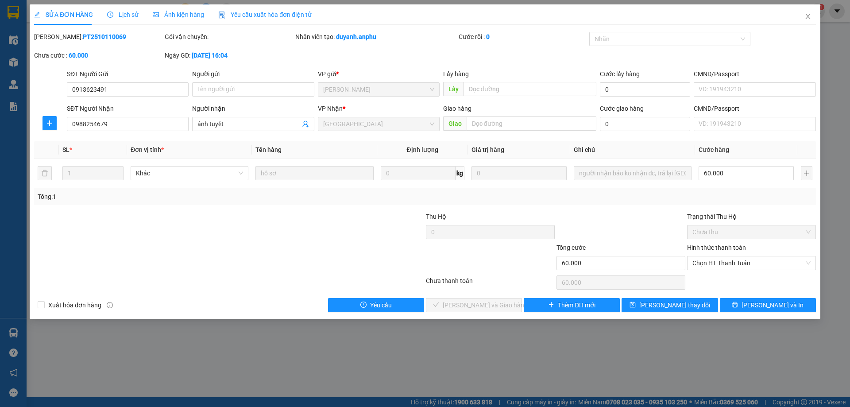
click at [126, 10] on div "Lịch sử" at bounding box center [122, 15] width 31 height 10
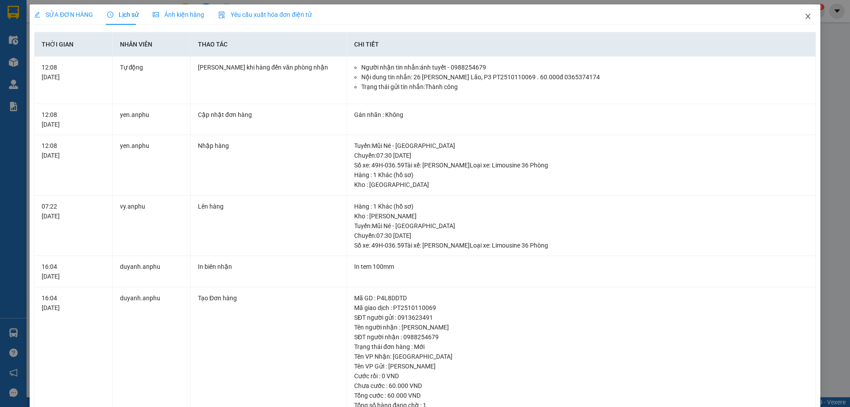
click at [805, 18] on icon "close" at bounding box center [807, 16] width 5 height 5
